Goal: Check status: Check status

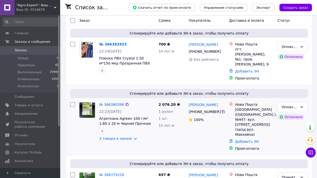
scroll to position [24, 0]
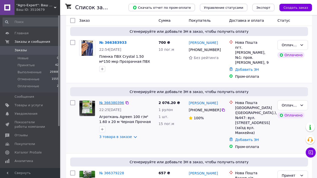
click at [109, 101] on link "№ 366380396" at bounding box center [111, 103] width 25 height 4
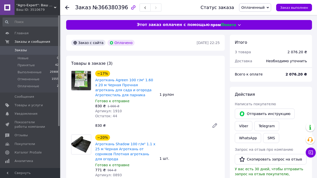
click at [112, 8] on span "№366380396" at bounding box center [111, 8] width 36 height 6
copy span "366380396"
click at [66, 8] on use at bounding box center [67, 8] width 4 height 4
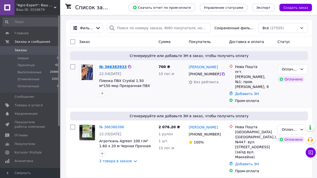
click at [113, 65] on link "№ 366383933" at bounding box center [112, 67] width 27 height 4
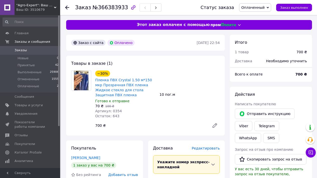
click at [66, 7] on use at bounding box center [67, 8] width 4 height 4
